Goal: Task Accomplishment & Management: Complete application form

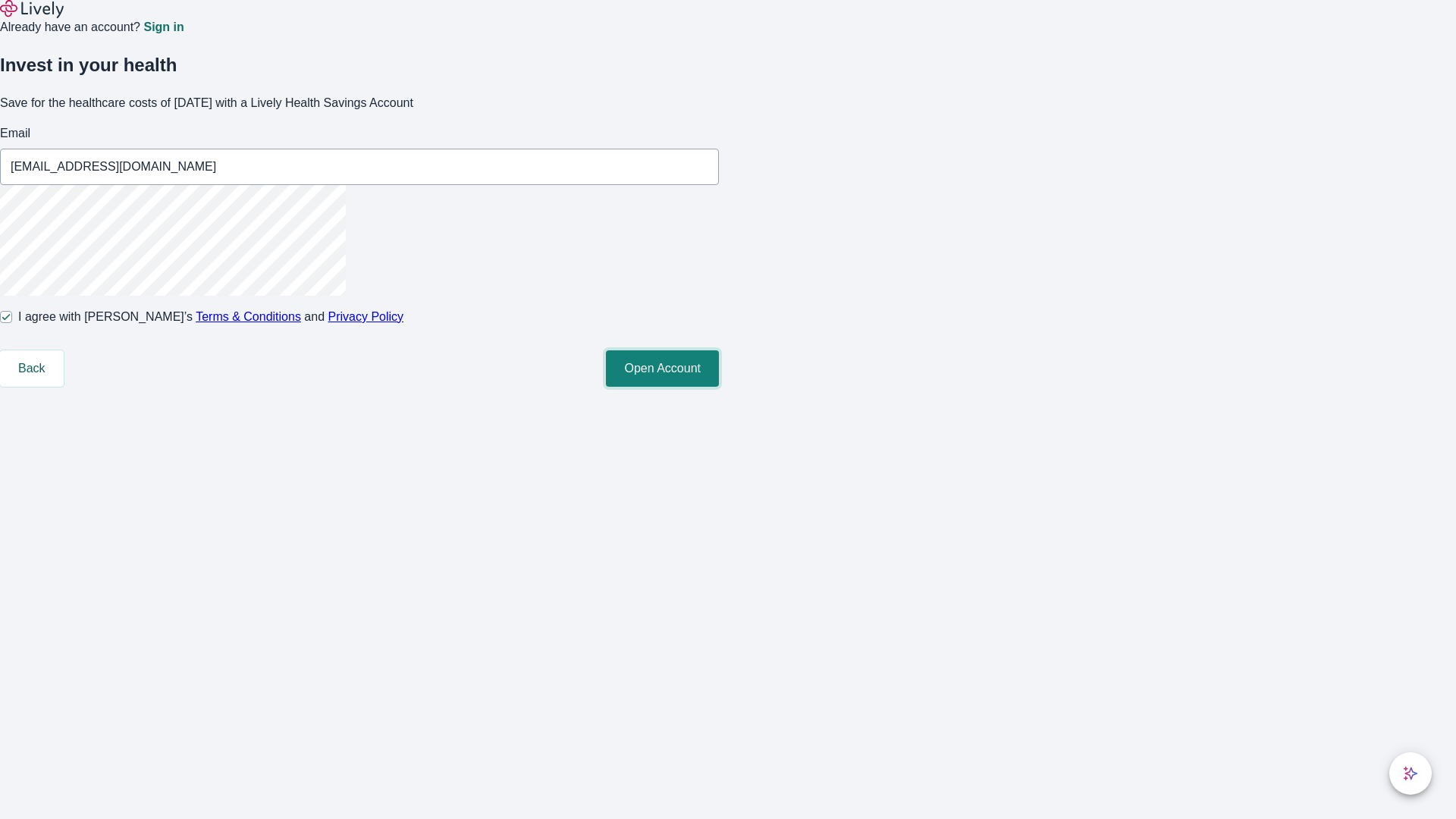
click at [719, 387] on button "Open Account" at bounding box center [662, 368] width 113 height 36
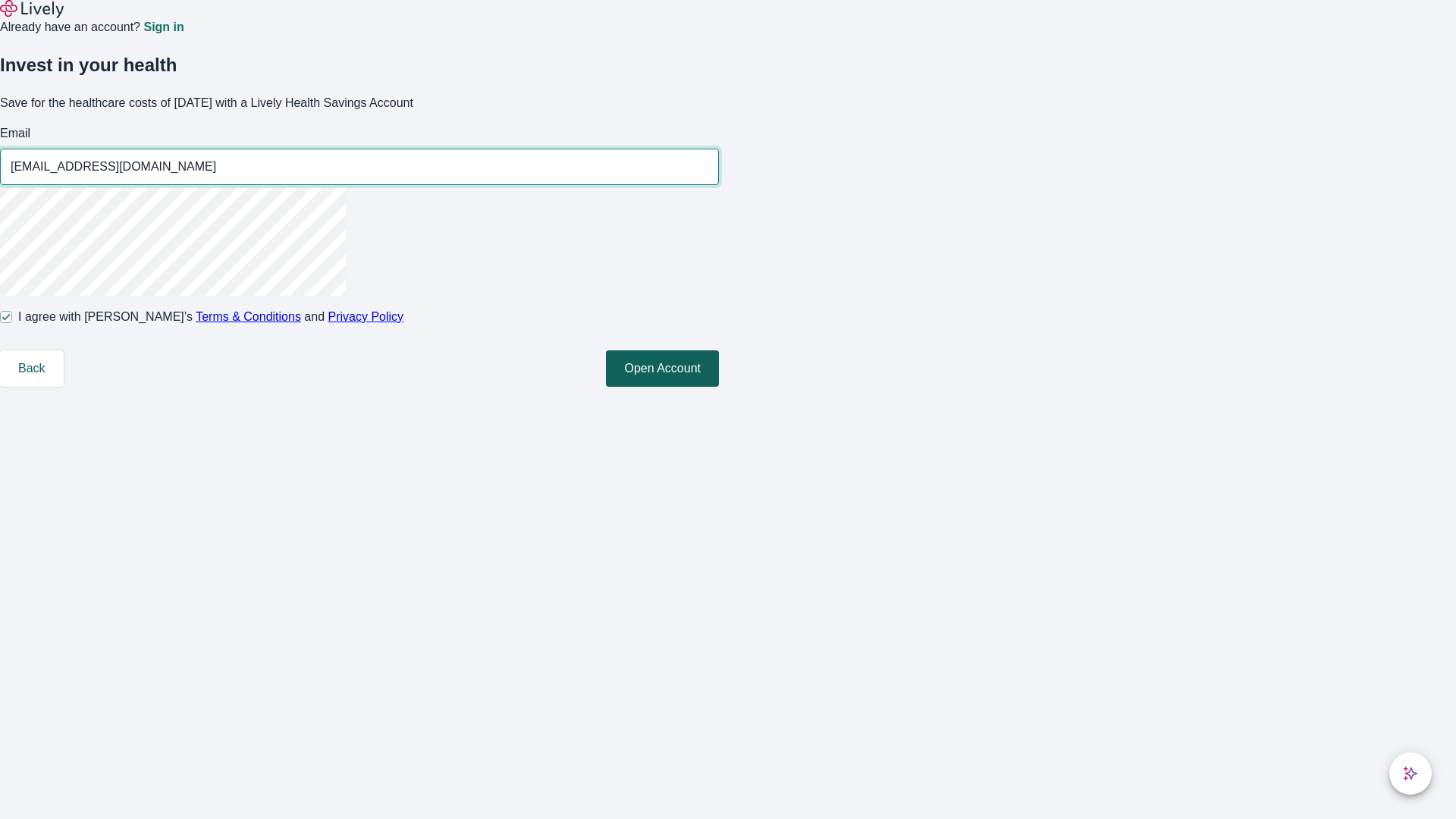
type input "[EMAIL_ADDRESS][DOMAIN_NAME]"
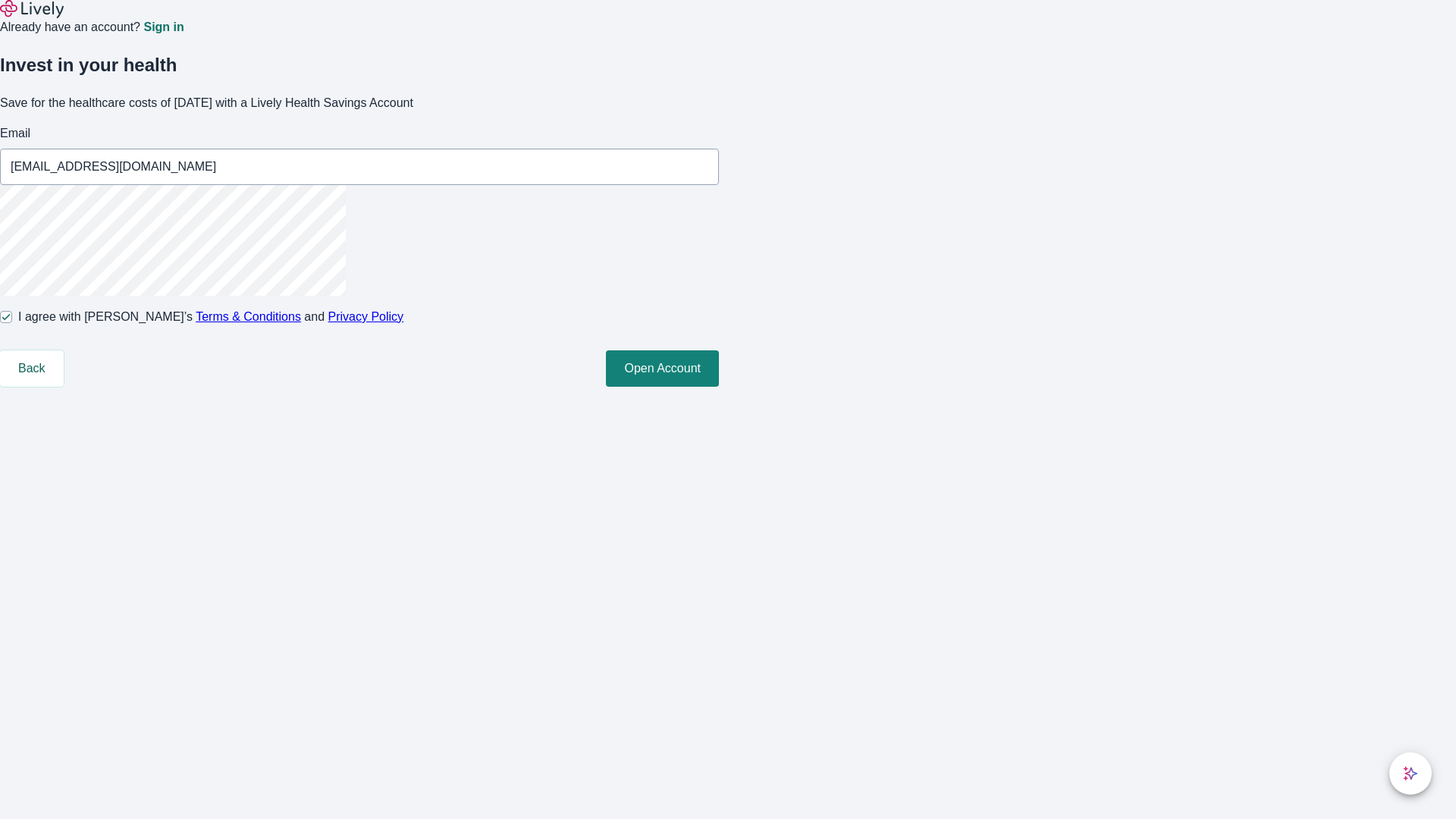
click at [12, 323] on input "I agree with Lively’s Terms & Conditions and Privacy Policy" at bounding box center [6, 317] width 12 height 12
checkbox input "false"
type input "[EMAIL_ADDRESS][DOMAIN_NAME]"
click at [12, 323] on input "I agree with Lively’s Terms & Conditions and Privacy Policy" at bounding box center [6, 317] width 12 height 12
checkbox input "true"
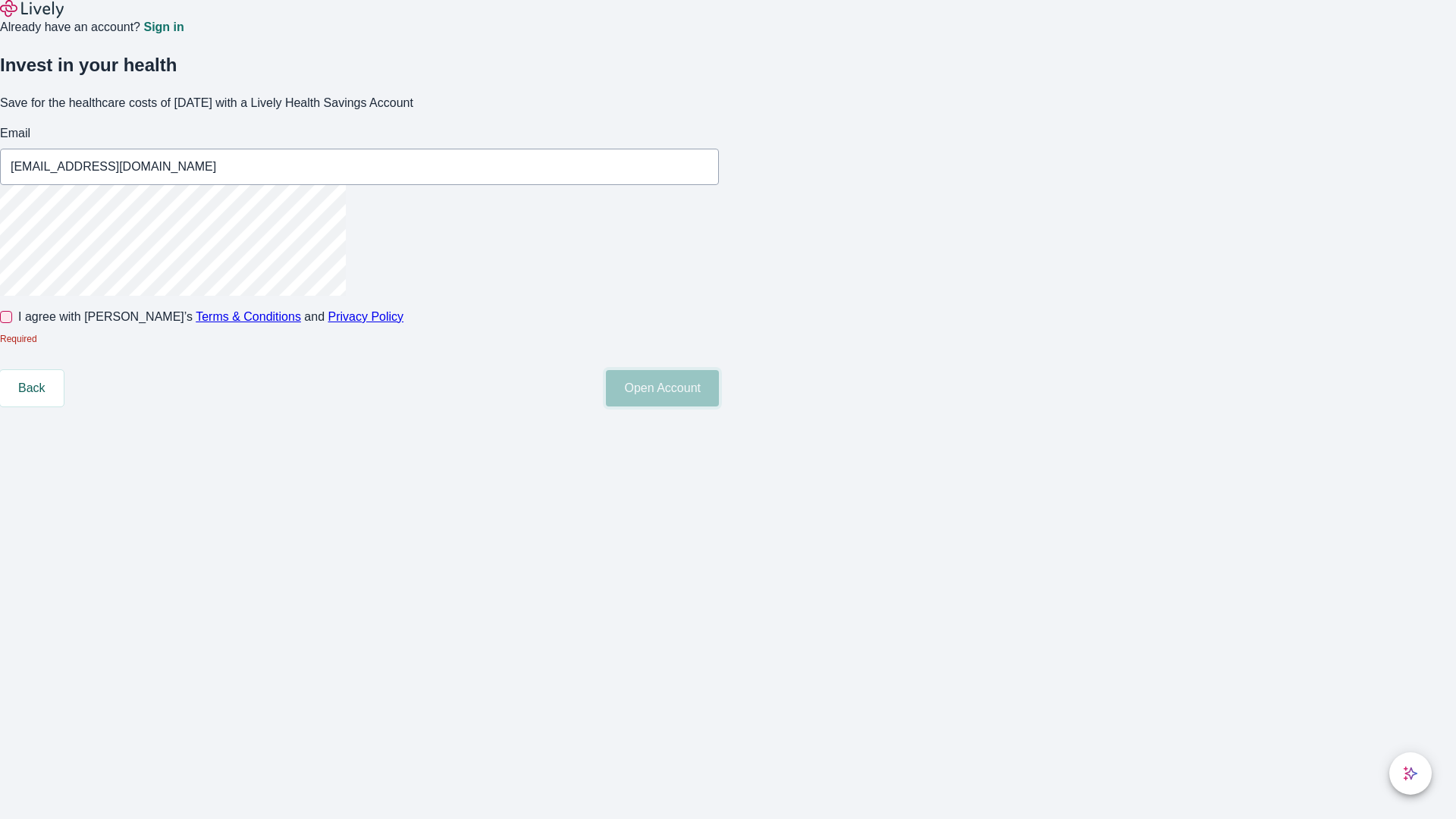
click at [719, 406] on button "Open Account" at bounding box center [662, 388] width 113 height 36
